Goal: Find specific page/section: Find specific page/section

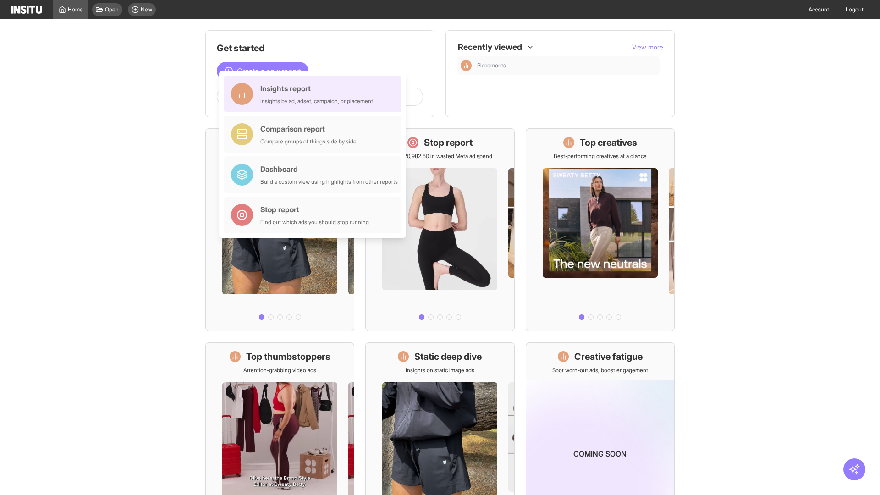
click at [315, 94] on div "Insights report Insights by ad, adset, campaign, or placement" at bounding box center [316, 94] width 113 height 22
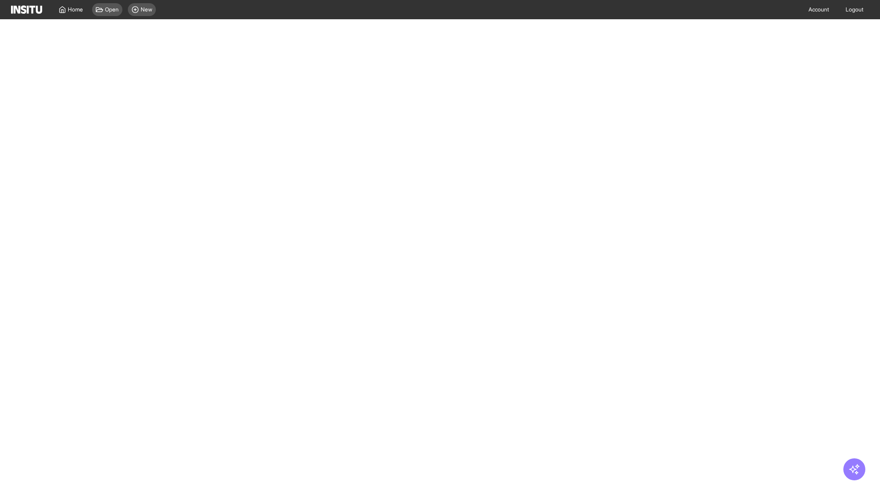
select select "**"
